Goal: Transaction & Acquisition: Book appointment/travel/reservation

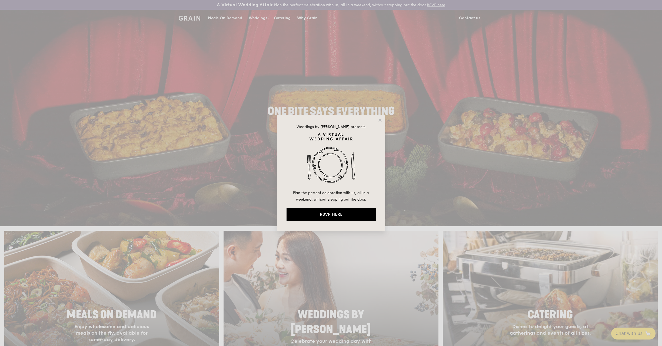
click at [400, 134] on div "Weddings by Grain presents Plan the perfect celebration with us, all in a weeke…" at bounding box center [331, 173] width 662 height 346
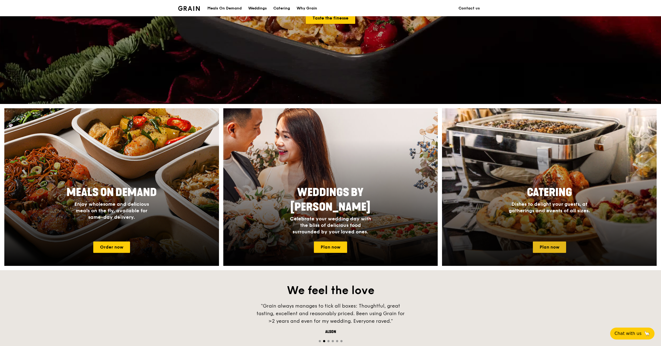
scroll to position [122, 0]
click at [557, 248] on link "Plan now" at bounding box center [549, 246] width 33 height 11
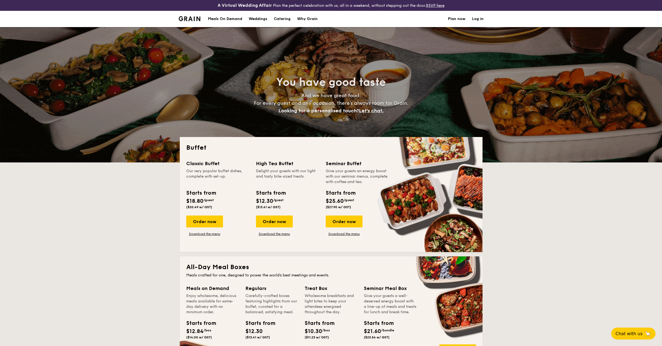
select select
click at [276, 221] on div "Order now" at bounding box center [274, 221] width 37 height 12
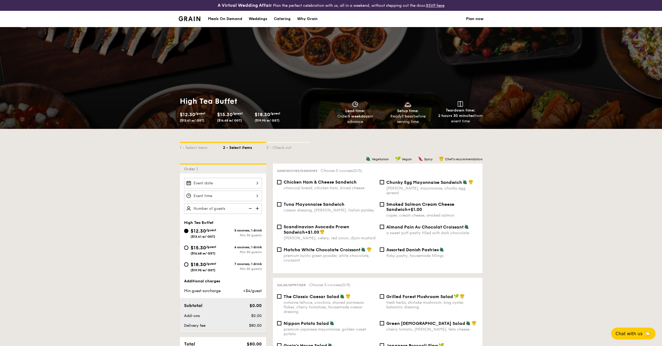
click at [242, 184] on div at bounding box center [223, 183] width 78 height 11
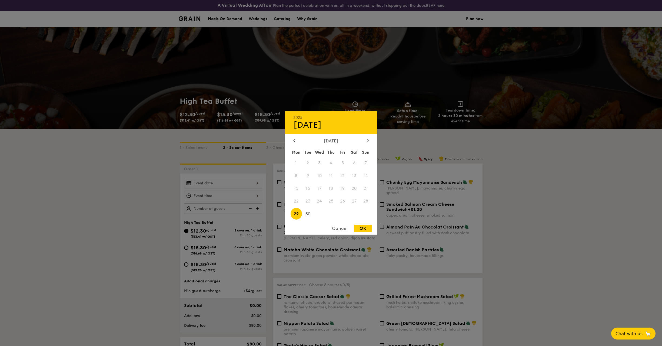
click at [368, 140] on icon at bounding box center [368, 140] width 2 height 3
drag, startPoint x: 368, startPoint y: 167, endPoint x: 366, endPoint y: 164, distance: 2.9
click at [368, 167] on span "5" at bounding box center [366, 163] width 12 height 12
click at [365, 163] on span "5" at bounding box center [366, 163] width 12 height 12
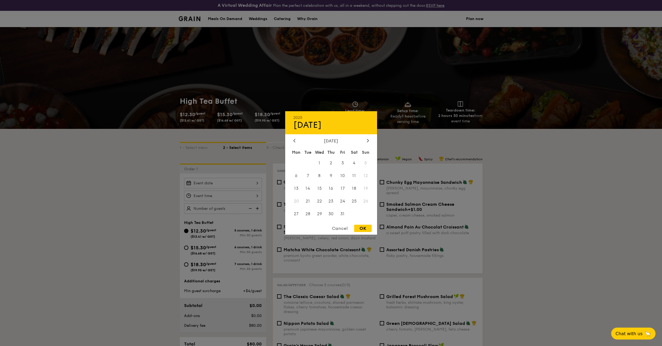
click at [493, 178] on div at bounding box center [331, 173] width 662 height 346
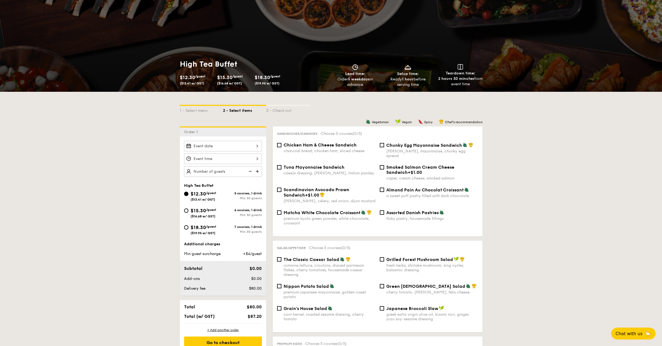
click at [254, 144] on div at bounding box center [223, 146] width 78 height 11
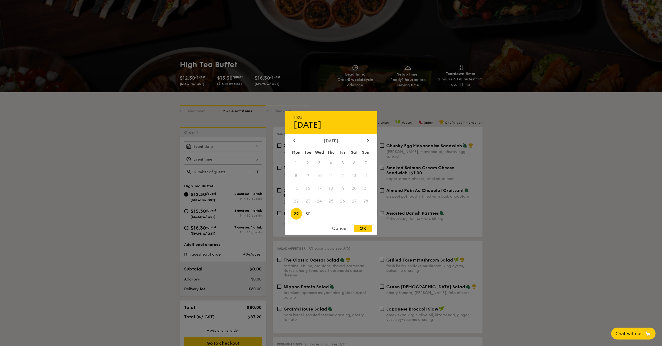
click at [364, 141] on div "[DATE]" at bounding box center [331, 140] width 76 height 5
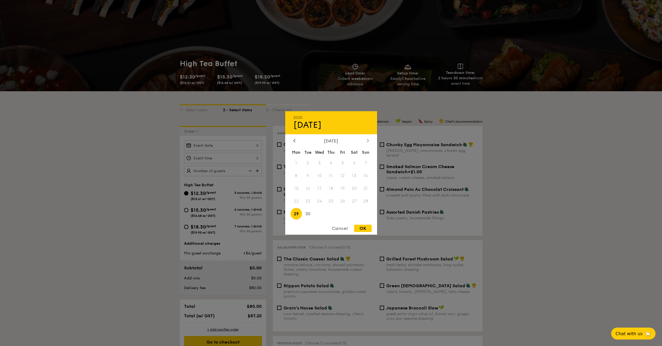
click at [368, 139] on icon at bounding box center [368, 140] width 2 height 4
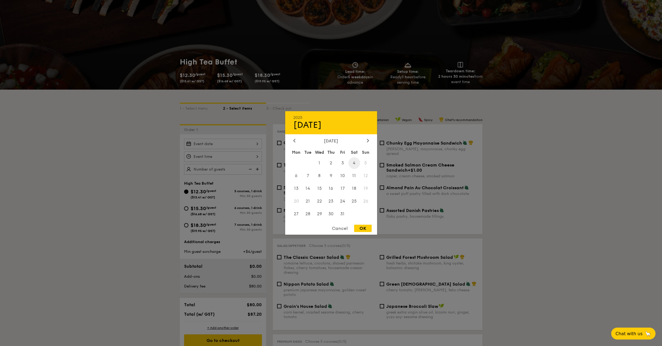
scroll to position [39, 0]
click at [505, 136] on div at bounding box center [331, 173] width 662 height 346
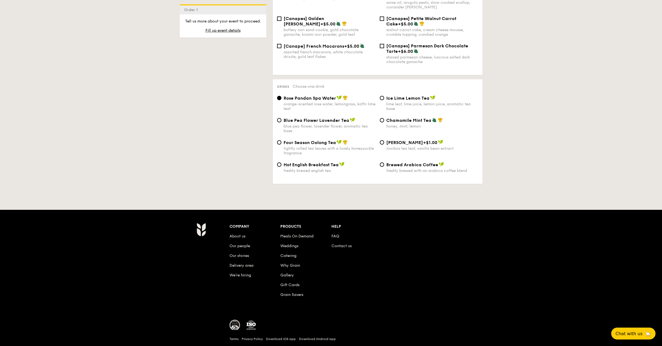
scroll to position [858, 0]
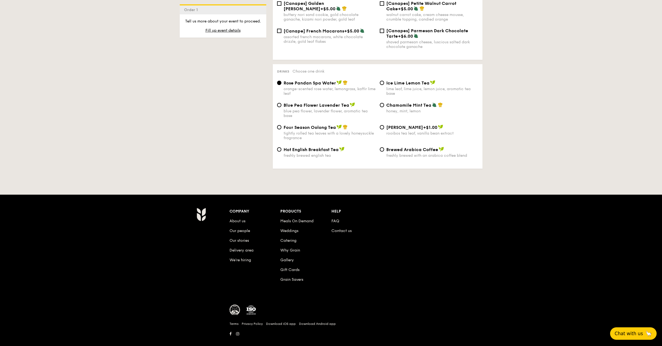
click at [640, 333] on span "Chat with us" at bounding box center [629, 332] width 28 height 5
